Goal: Information Seeking & Learning: Learn about a topic

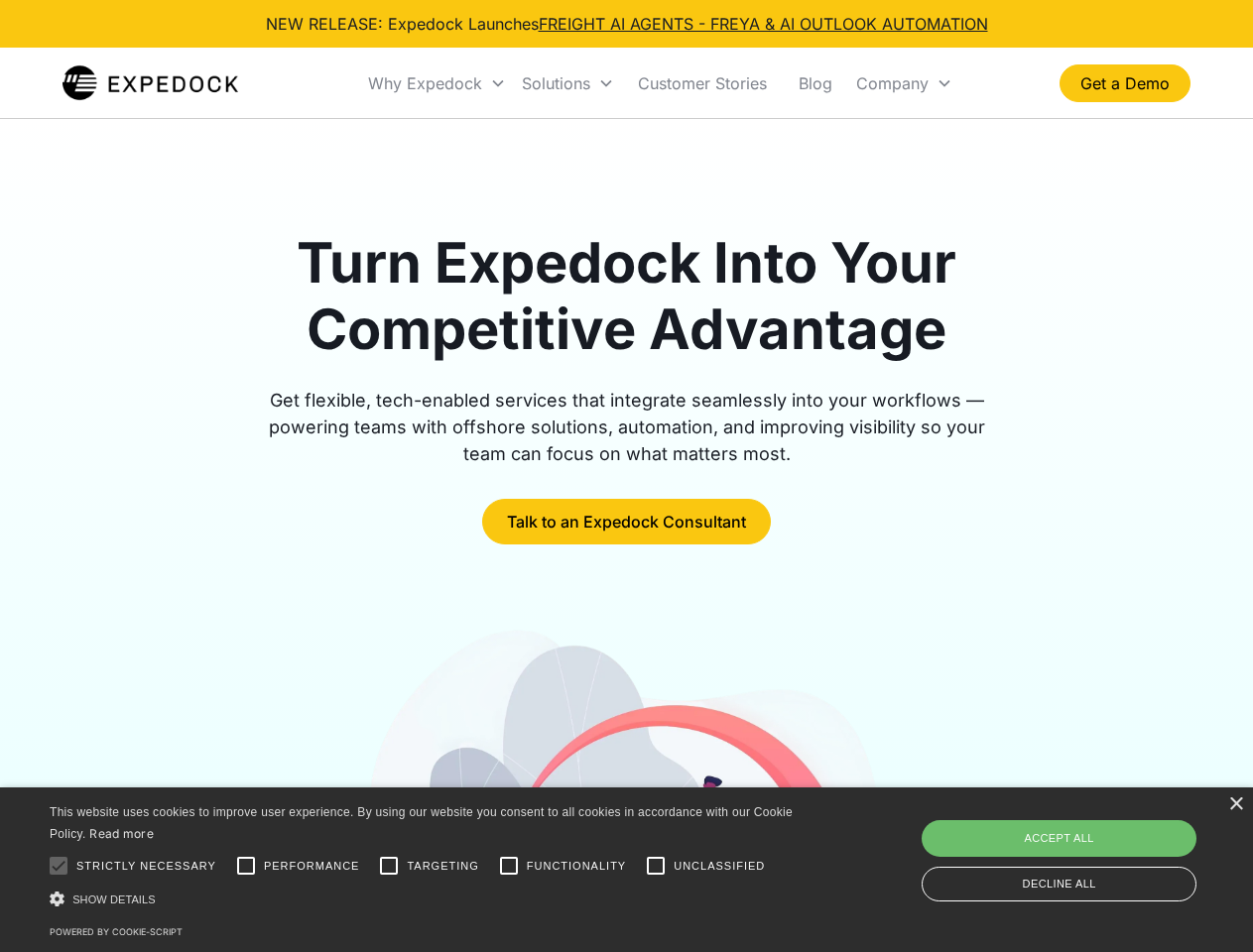
click at [438, 84] on div "Why Expedock" at bounding box center [425, 84] width 114 height 20
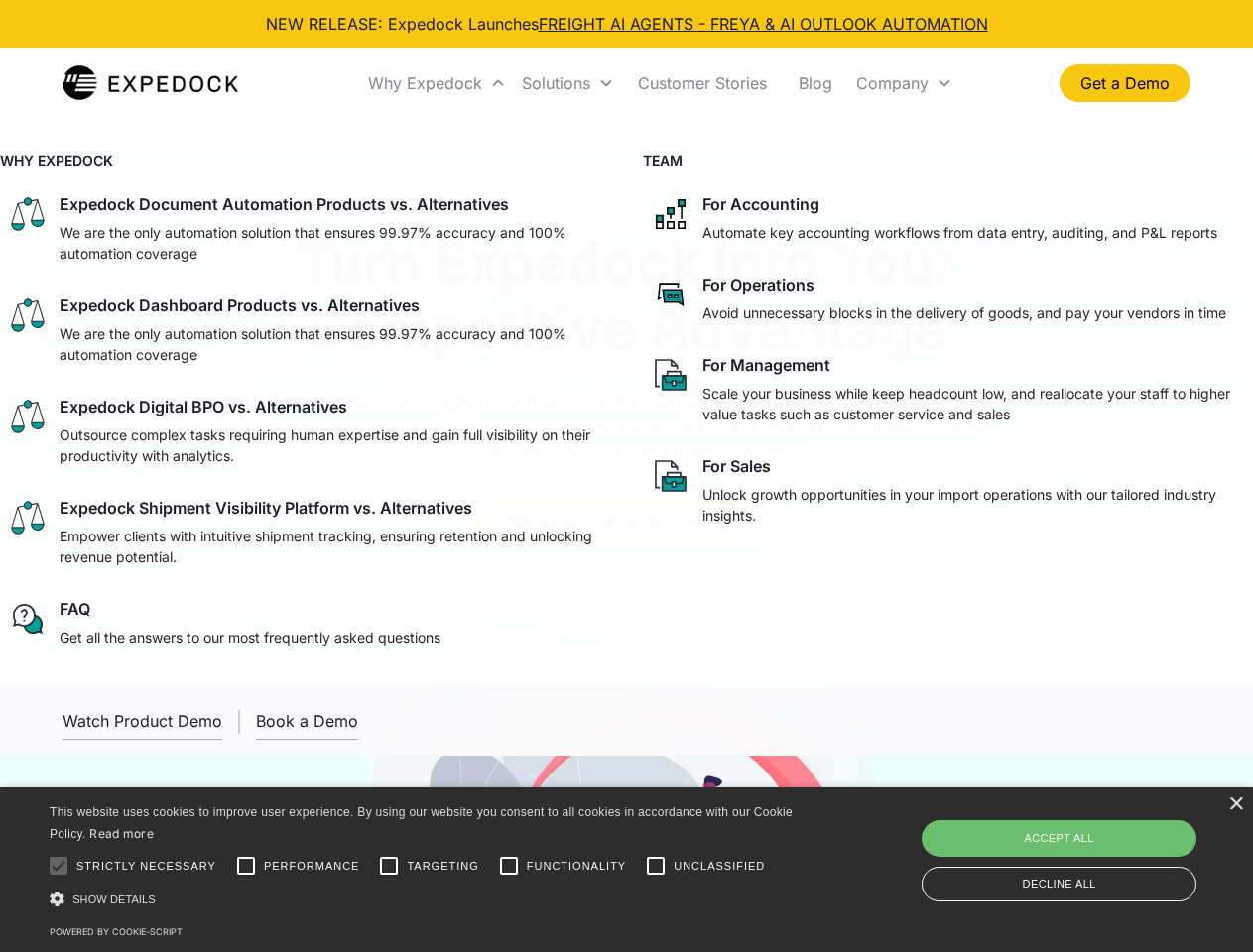
click at [567, 84] on div "Solutions" at bounding box center [555, 84] width 69 height 20
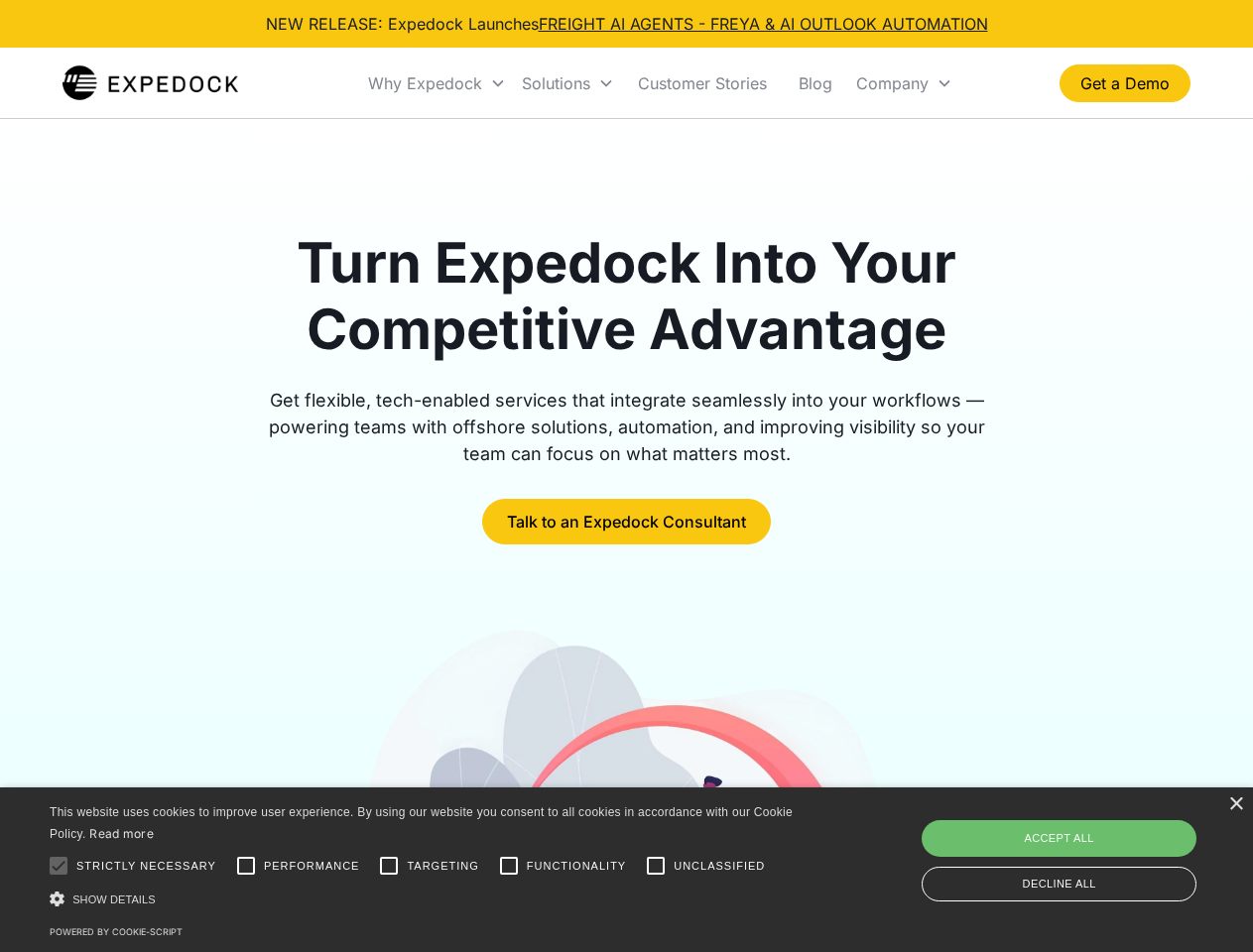
click at [903, 84] on div "Company" at bounding box center [892, 84] width 73 height 20
click at [59, 866] on div at bounding box center [59, 866] width 40 height 40
click at [246, 866] on input "Performance" at bounding box center [246, 866] width 40 height 40
checkbox input "true"
click at [389, 866] on input "Targeting" at bounding box center [389, 866] width 40 height 40
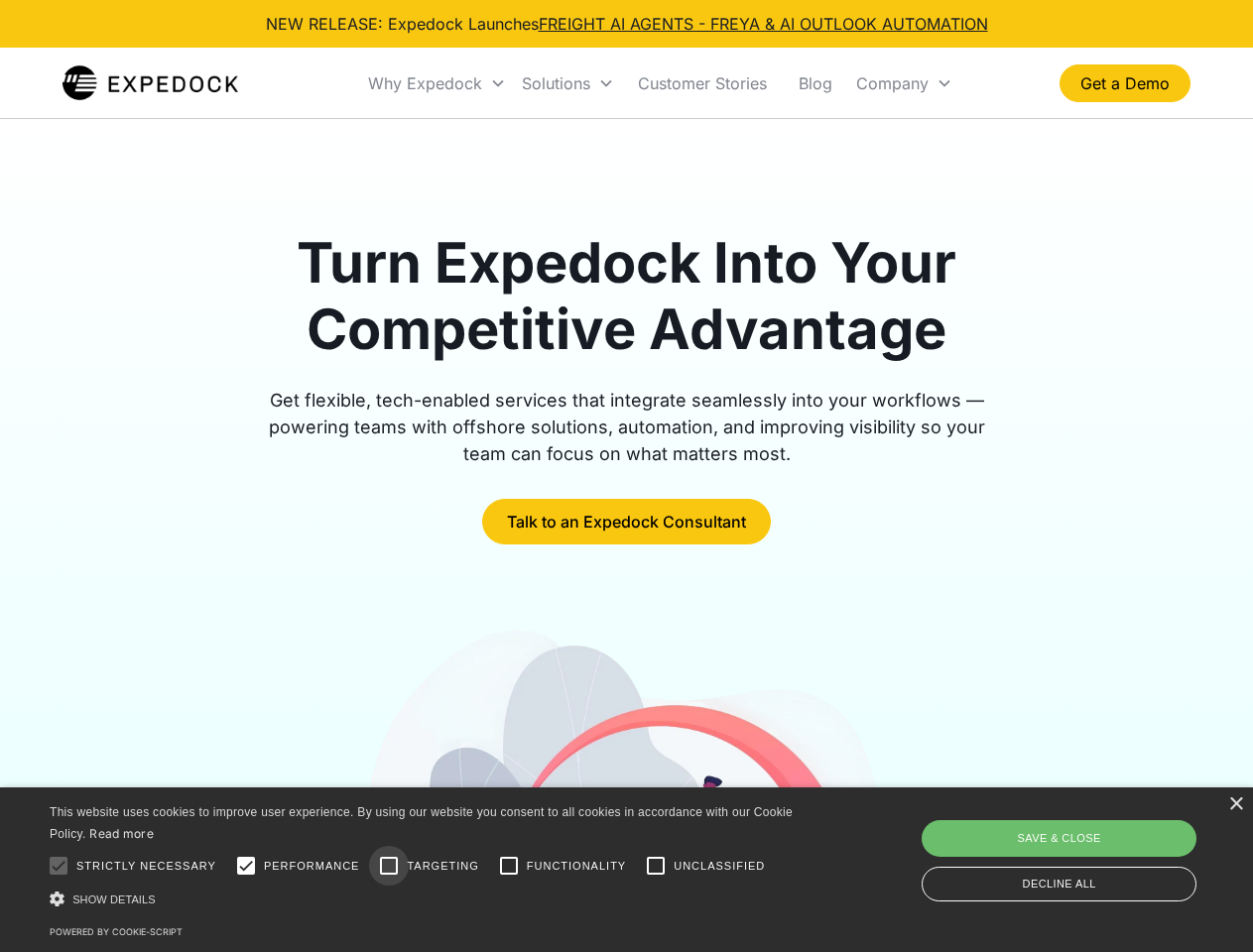
checkbox input "true"
click at [508, 866] on input "Functionality" at bounding box center [508, 866] width 40 height 40
checkbox input "true"
click at [656, 866] on input "Unclassified" at bounding box center [656, 866] width 40 height 40
checkbox input "true"
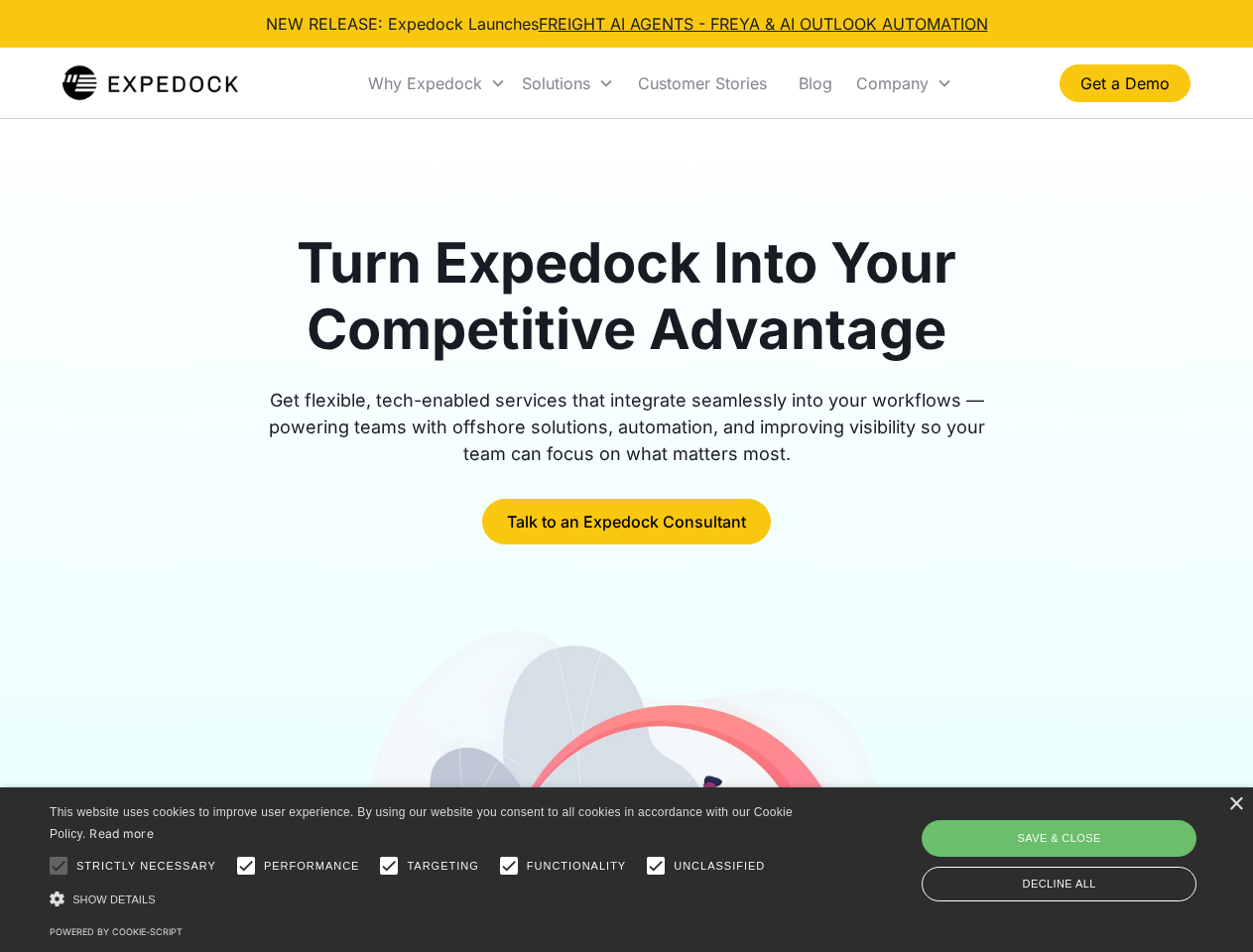
click at [425, 898] on div "Show details Hide details" at bounding box center [425, 898] width 750 height 21
